Goal: Check status: Check status

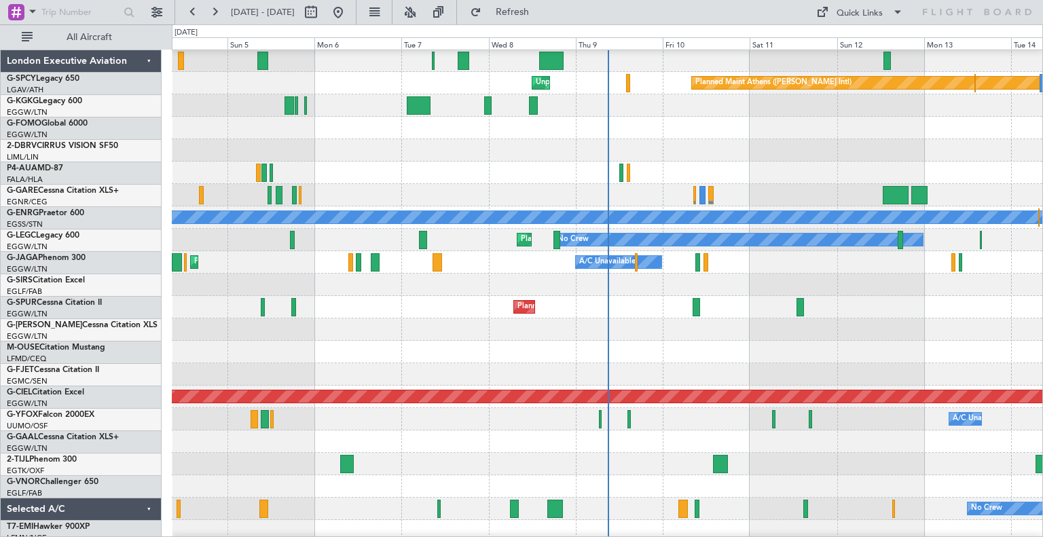
scroll to position [78, 0]
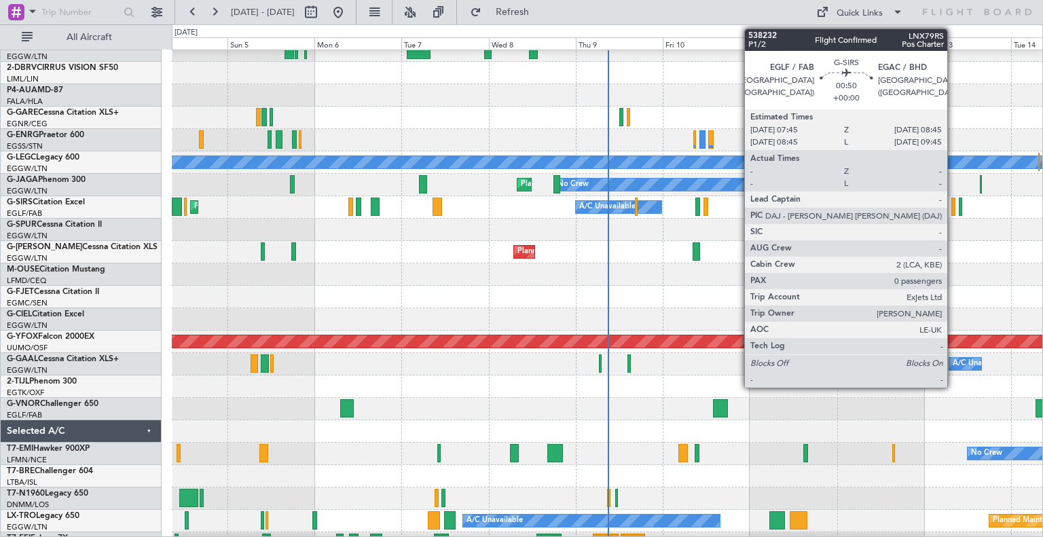
click at [953, 203] on div at bounding box center [953, 207] width 4 height 18
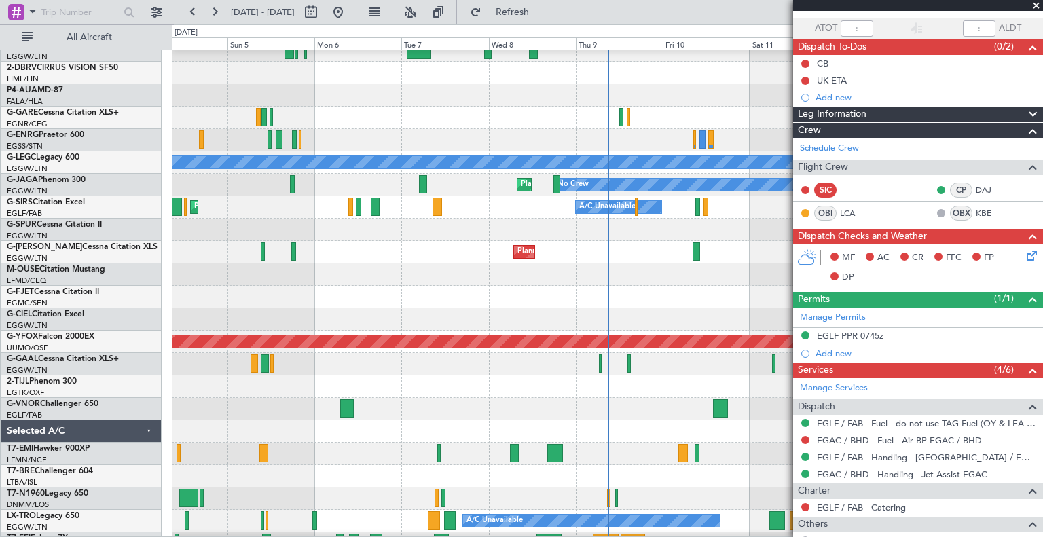
scroll to position [176, 0]
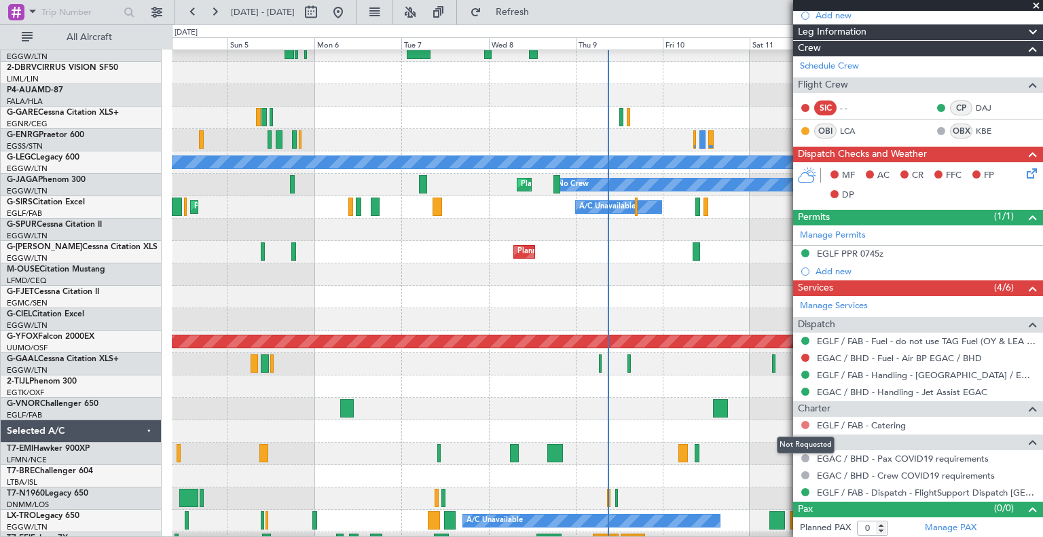
click at [804, 421] on button at bounding box center [805, 425] width 8 height 8
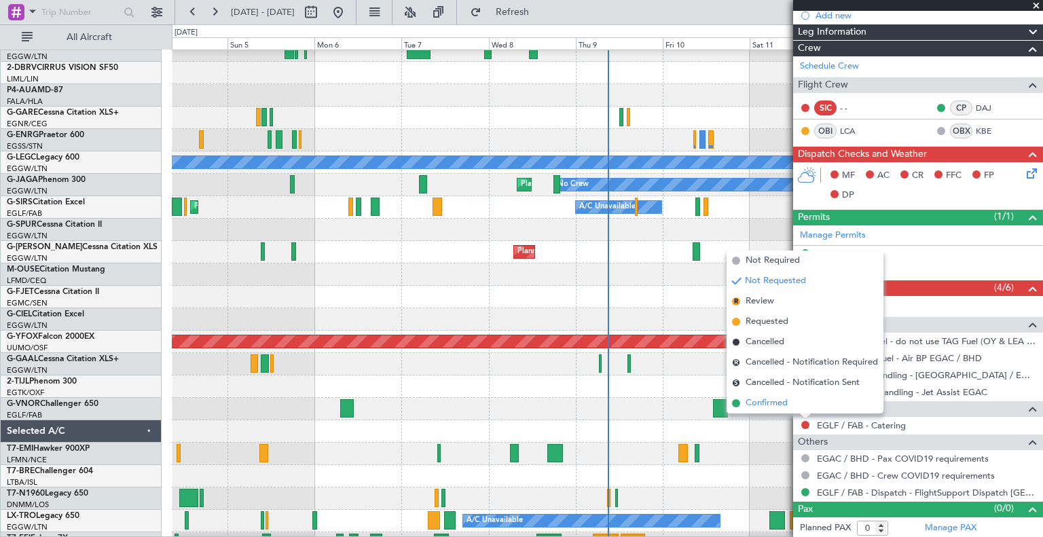
click at [769, 401] on span "Confirmed" at bounding box center [766, 403] width 42 height 14
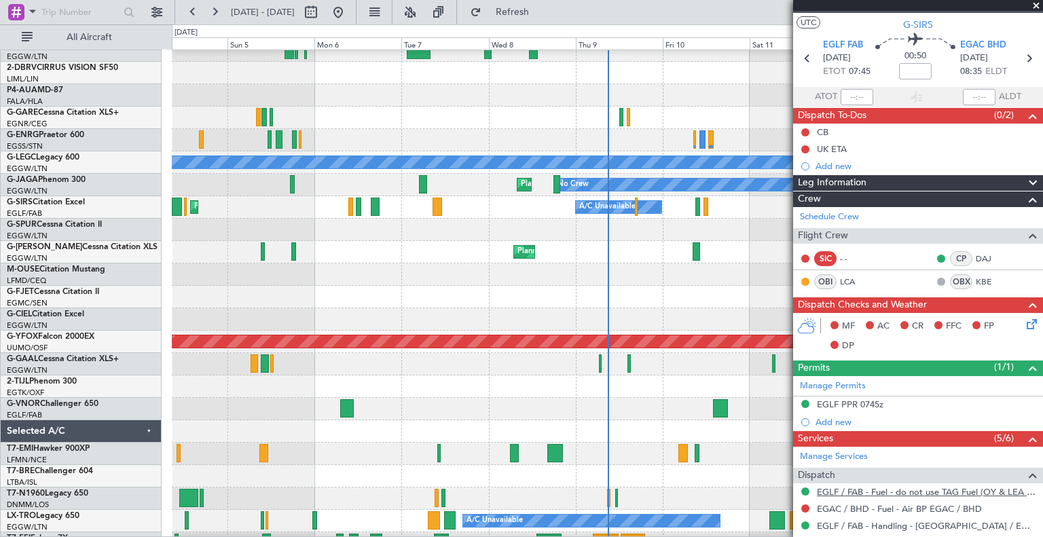
scroll to position [0, 0]
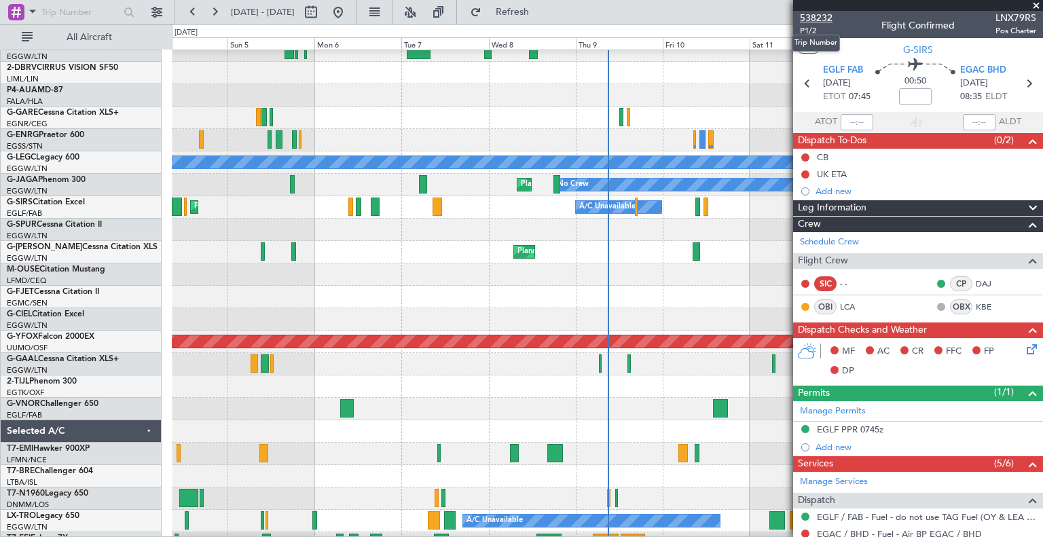
click at [815, 16] on span "538232" at bounding box center [816, 18] width 33 height 14
click at [1039, 3] on span at bounding box center [1036, 6] width 14 height 12
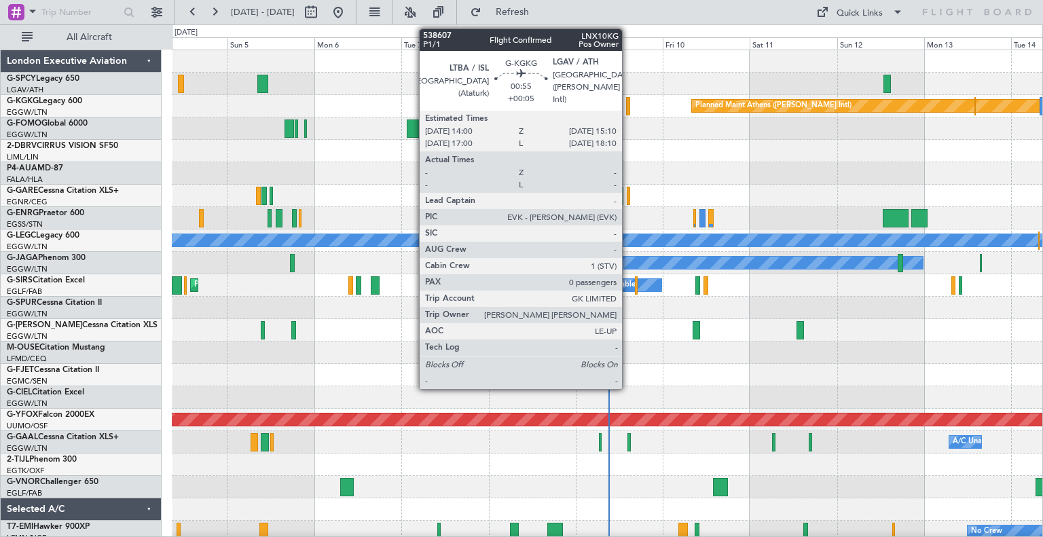
click at [628, 109] on div at bounding box center [628, 106] width 5 height 18
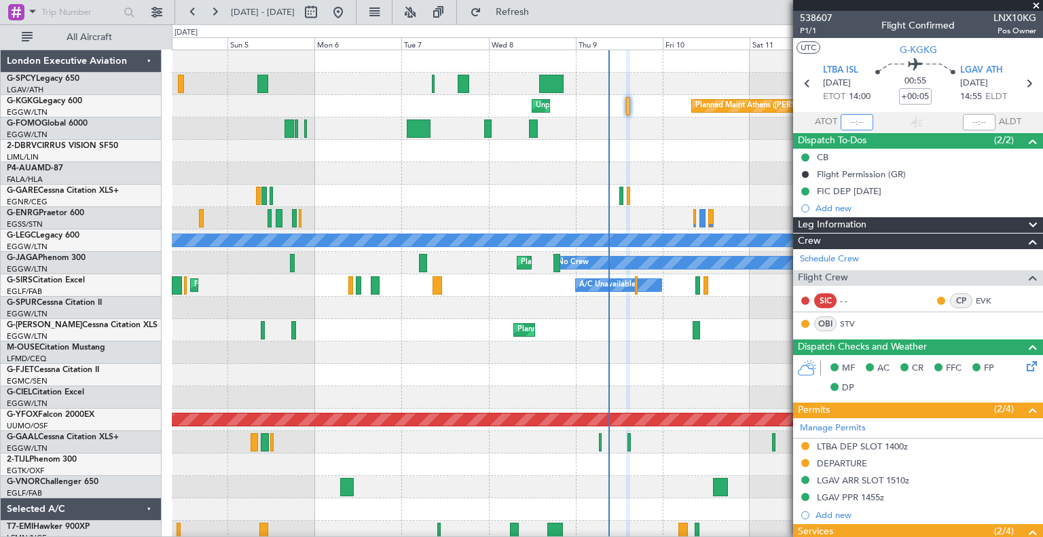
click at [866, 128] on input "text" at bounding box center [856, 122] width 33 height 16
click at [695, 160] on div at bounding box center [607, 151] width 870 height 22
click at [1036, 1] on span at bounding box center [1036, 6] width 14 height 12
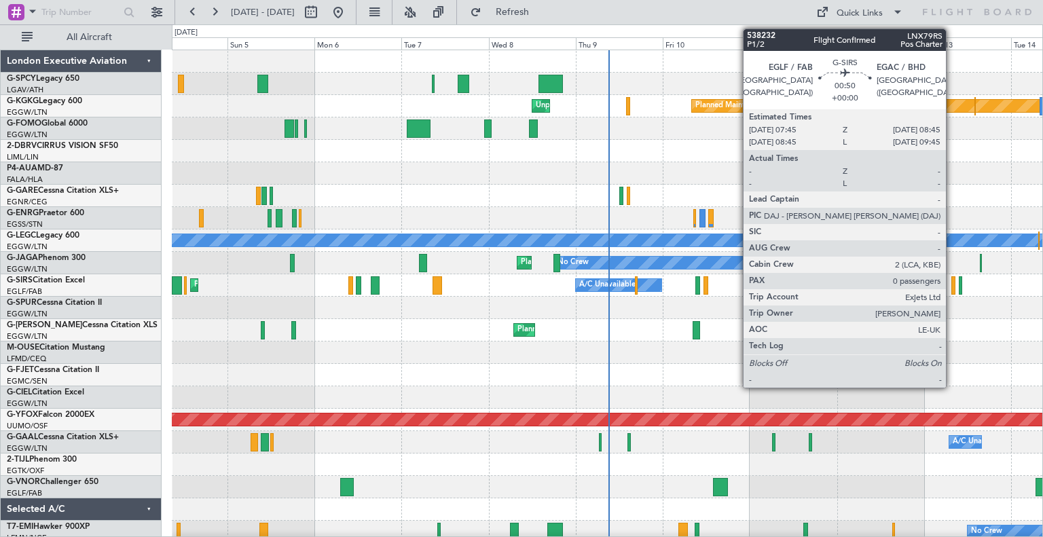
click at [952, 289] on div at bounding box center [953, 285] width 4 height 18
